Goal: Task Accomplishment & Management: Manage account settings

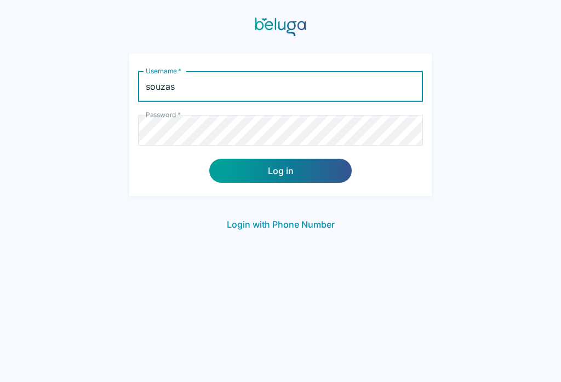
type input "souzas"
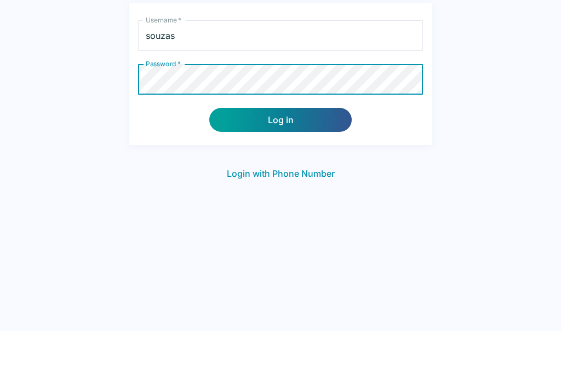
click at [314, 159] on button "Log in" at bounding box center [280, 171] width 142 height 24
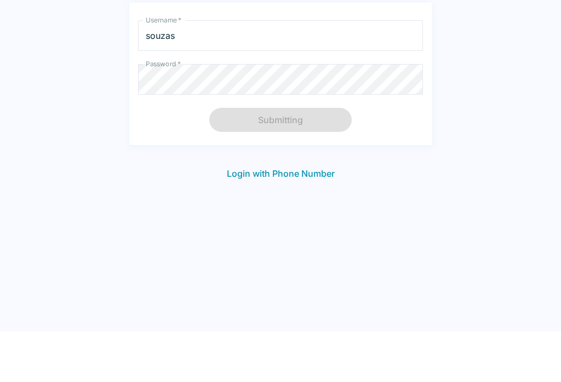
scroll to position [18, 0]
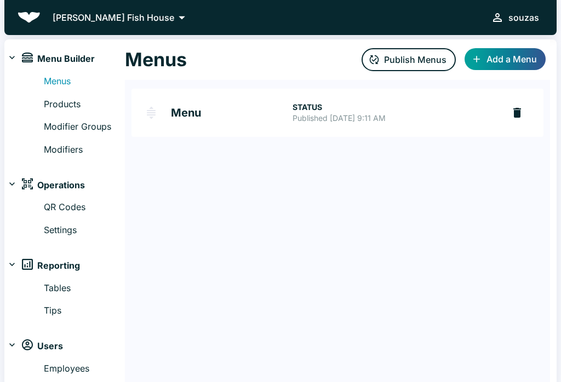
click at [79, 101] on link "Products" at bounding box center [84, 104] width 81 height 14
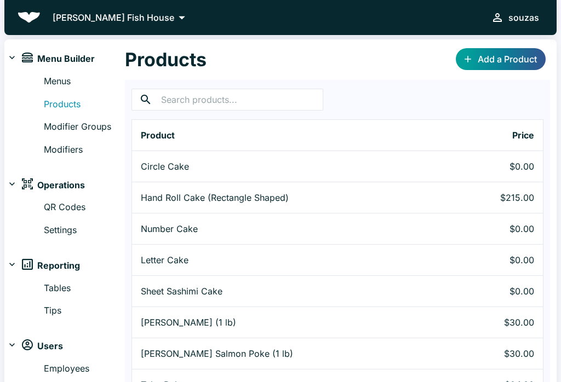
click at [78, 145] on link "Modifiers" at bounding box center [84, 150] width 81 height 14
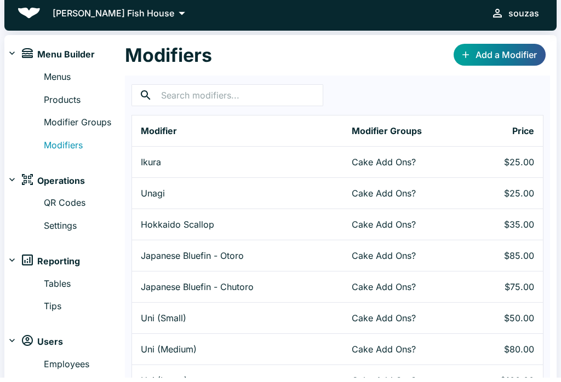
scroll to position [20, 0]
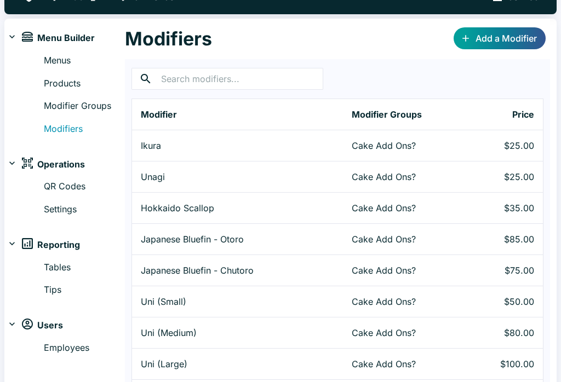
click at [473, 214] on p "Cake Add Ons?" at bounding box center [416, 208] width 129 height 13
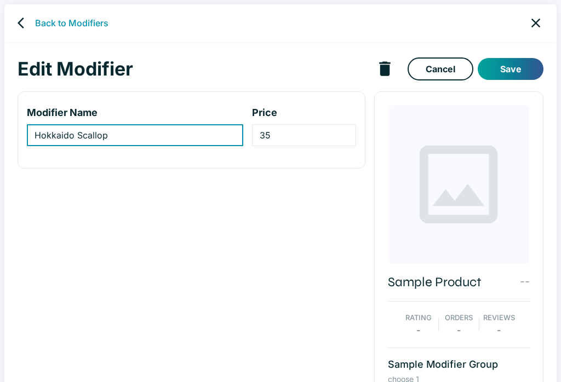
click at [32, 27] on link "back" at bounding box center [24, 23] width 22 height 22
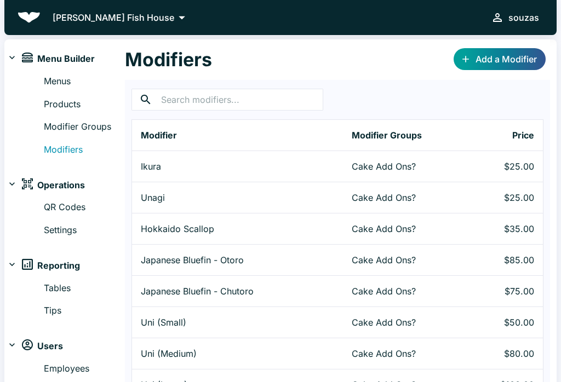
click at [72, 83] on link "Menus" at bounding box center [84, 81] width 81 height 14
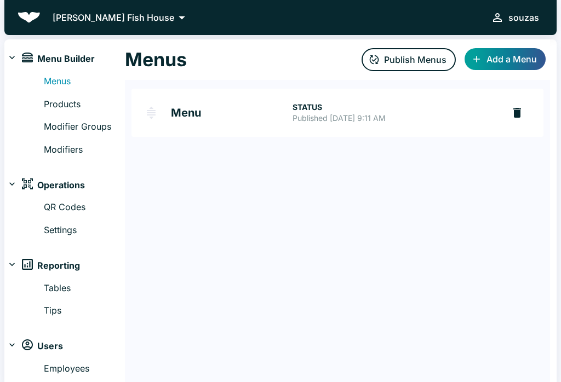
click at [360, 123] on p "Published [DATE] 9:11 AM" at bounding box center [393, 118] width 203 height 11
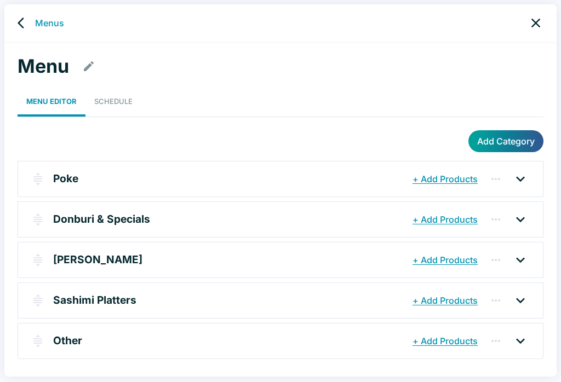
click at [513, 217] on icon at bounding box center [521, 220] width 18 height 18
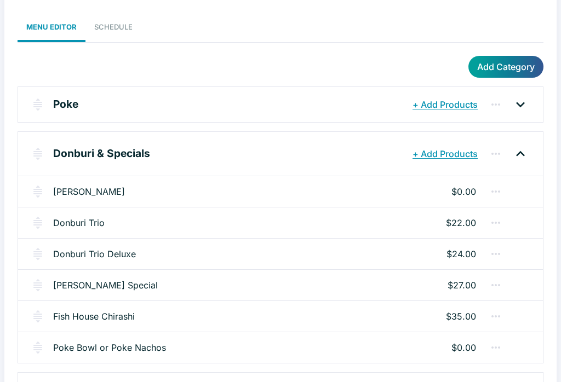
scroll to position [74, 0]
click at [366, 186] on div "Sashimi Donburis $0.00" at bounding box center [280, 191] width 525 height 31
click at [350, 229] on div "Donburi Trio $22.00" at bounding box center [280, 222] width 525 height 31
click at [89, 220] on link "Donburi Trio" at bounding box center [78, 222] width 51 height 13
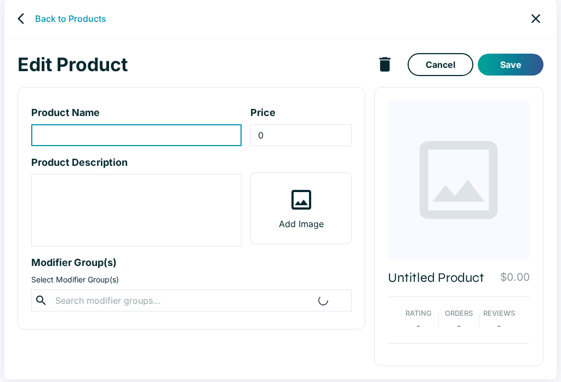
scroll to position [4, 0]
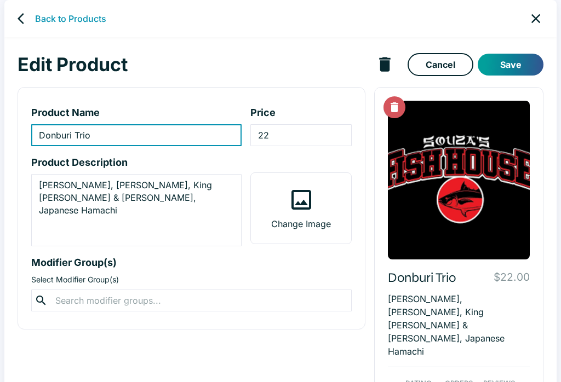
type input "Donburi Trio"
type input "22"
type textarea "Akami, Chutoro, King Salmon & Zuke Ikura, Japanese Hamachi"
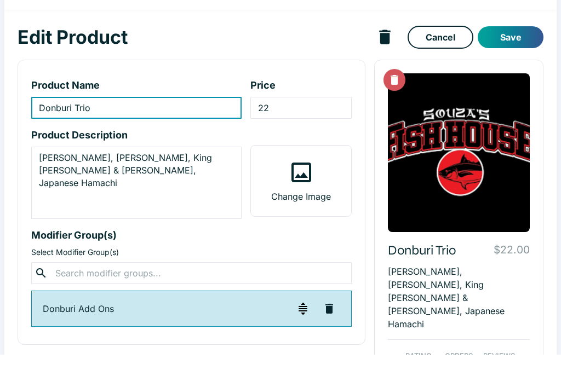
scroll to position [101, 0]
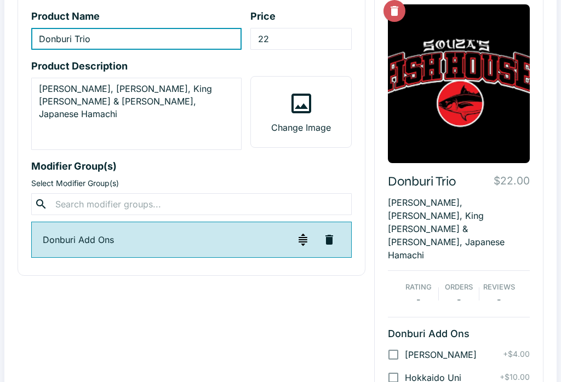
checkbox input "true"
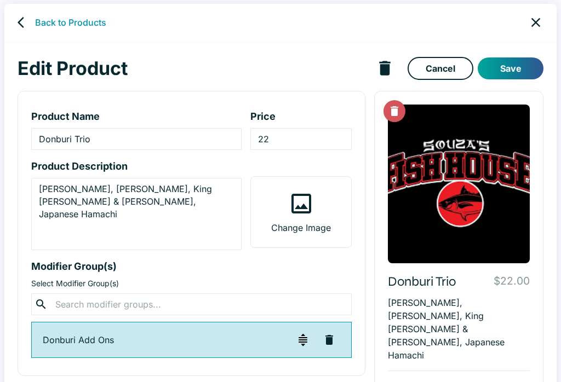
scroll to position [0, 0]
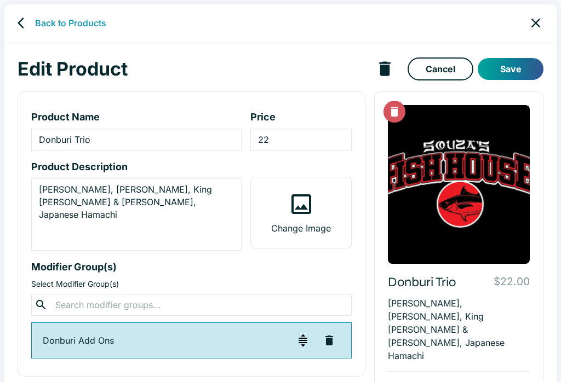
click at [28, 11] on div "Back to Products" at bounding box center [280, 22] width 552 height 37
click at [31, 15] on link "back" at bounding box center [24, 23] width 22 height 22
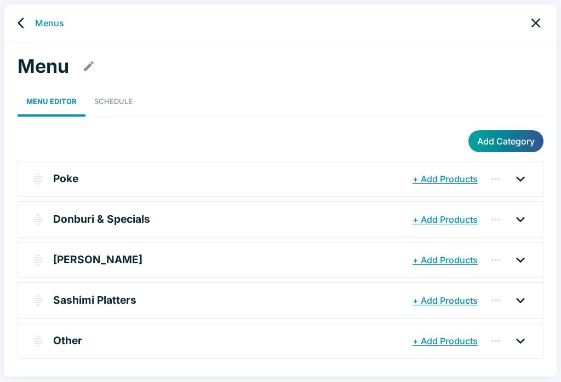
click at [169, 212] on button "button" at bounding box center [169, 220] width 20 height 20
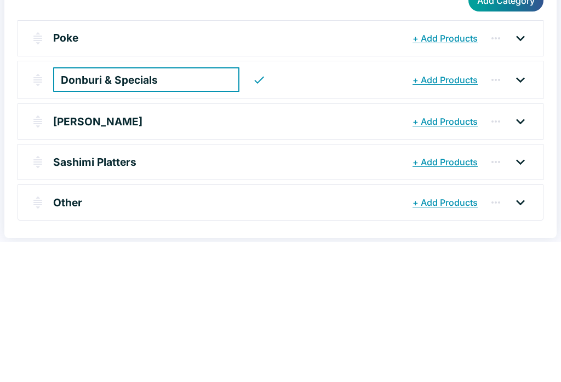
click at [528, 212] on icon at bounding box center [521, 221] width 18 height 18
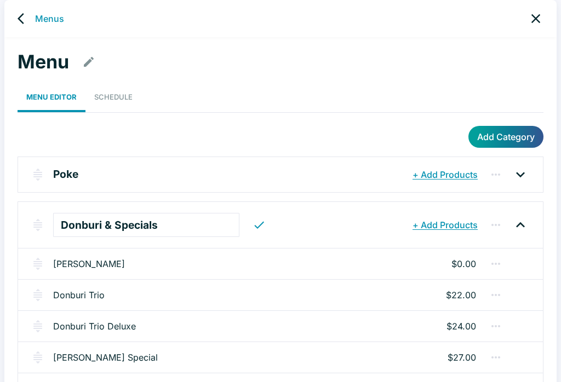
click at [498, 216] on button "button" at bounding box center [496, 225] width 22 height 22
click at [528, 219] on div at bounding box center [280, 191] width 561 height 382
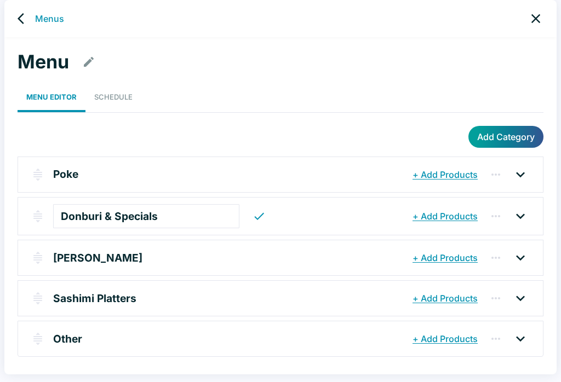
click at [520, 212] on icon at bounding box center [521, 217] width 18 height 18
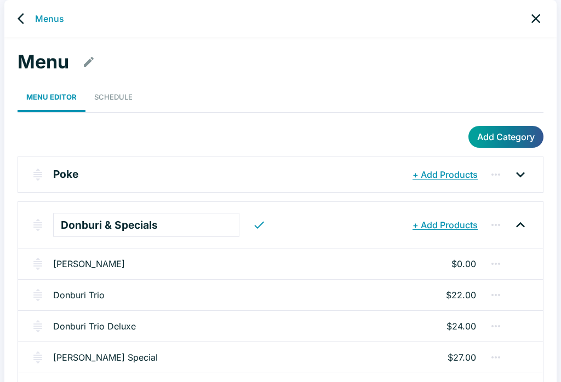
click at [508, 44] on div "Menu Menu Editor Schedule Add Category Poke + Add Products Ahi Poke (1 lb) $30.…" at bounding box center [280, 308] width 552 height 542
click at [536, 14] on icon "close" at bounding box center [535, 18] width 15 height 15
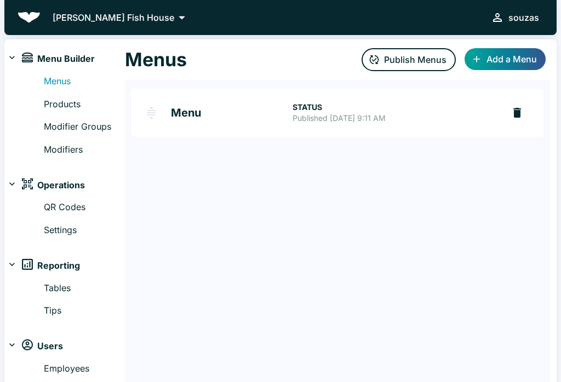
click at [68, 148] on link "Modifiers" at bounding box center [84, 150] width 81 height 14
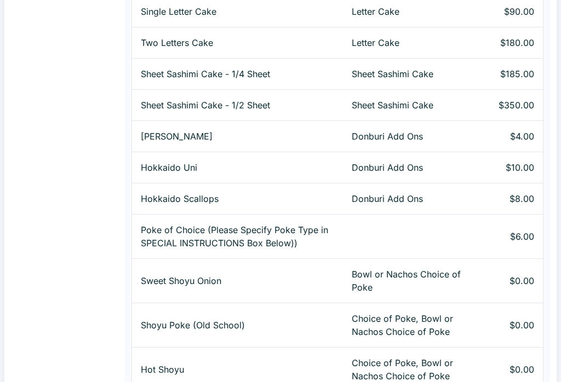
scroll to position [904, 0]
click at [429, 202] on p "Donburi Add Ons" at bounding box center [416, 198] width 129 height 13
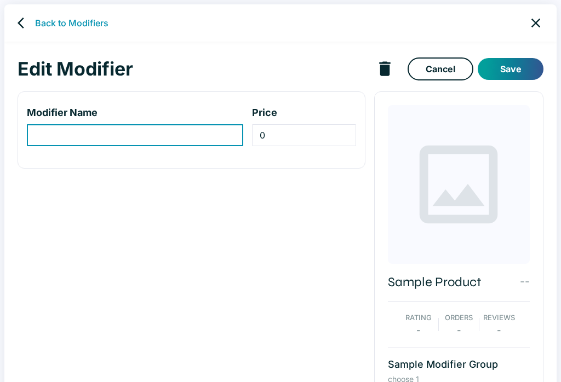
type input "Hokkaido Scallops"
type input "8"
click at [384, 56] on button "delete modifier" at bounding box center [385, 69] width 28 height 28
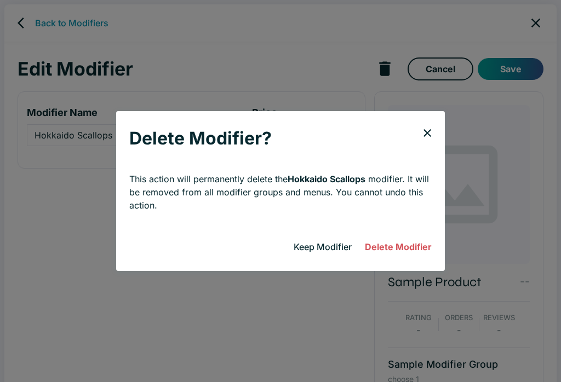
click at [405, 257] on button "Delete Modifier" at bounding box center [398, 247] width 76 height 22
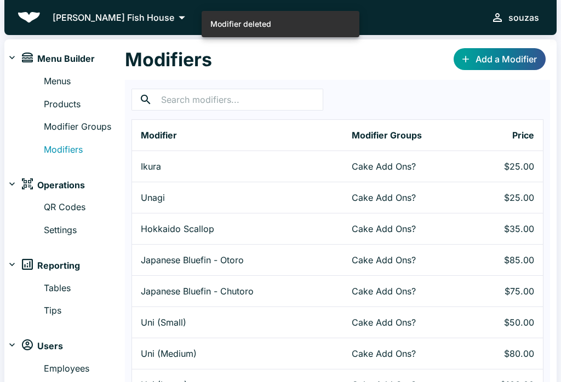
click at [68, 77] on link "Menus" at bounding box center [84, 81] width 81 height 14
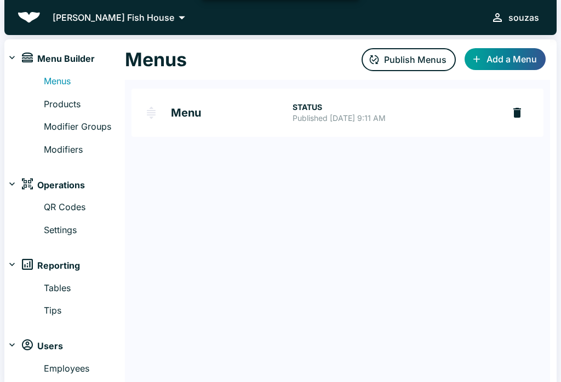
click at [416, 57] on button "Publish Menus" at bounding box center [408, 59] width 94 height 23
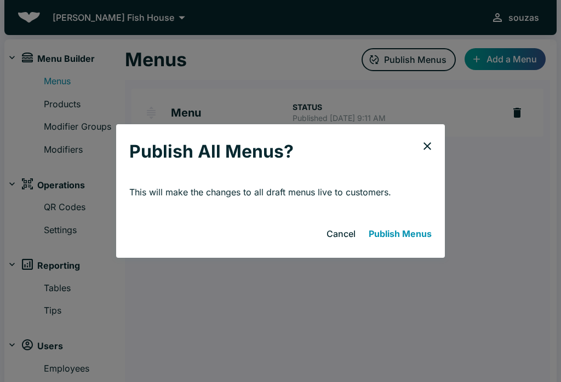
click at [415, 244] on button "Publish Menus" at bounding box center [400, 234] width 72 height 22
